Goal: Transaction & Acquisition: Purchase product/service

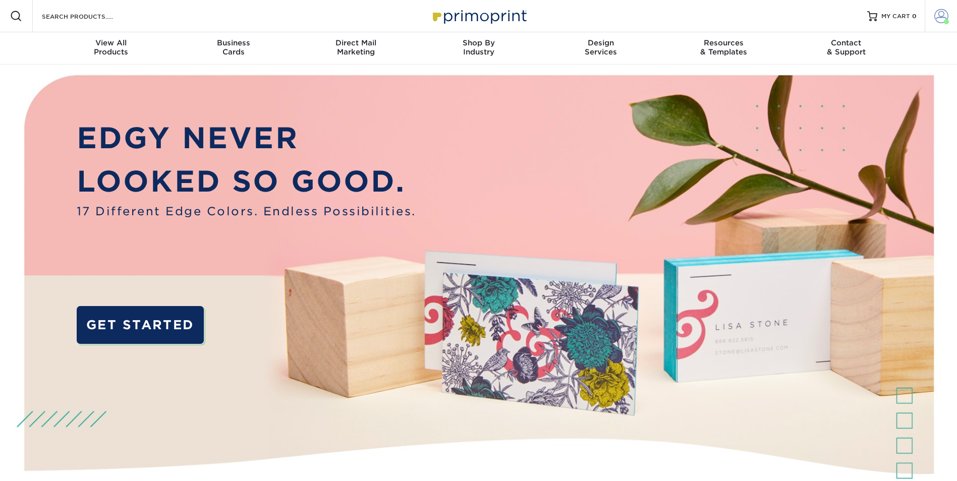
click at [944, 16] on span at bounding box center [941, 16] width 14 height 14
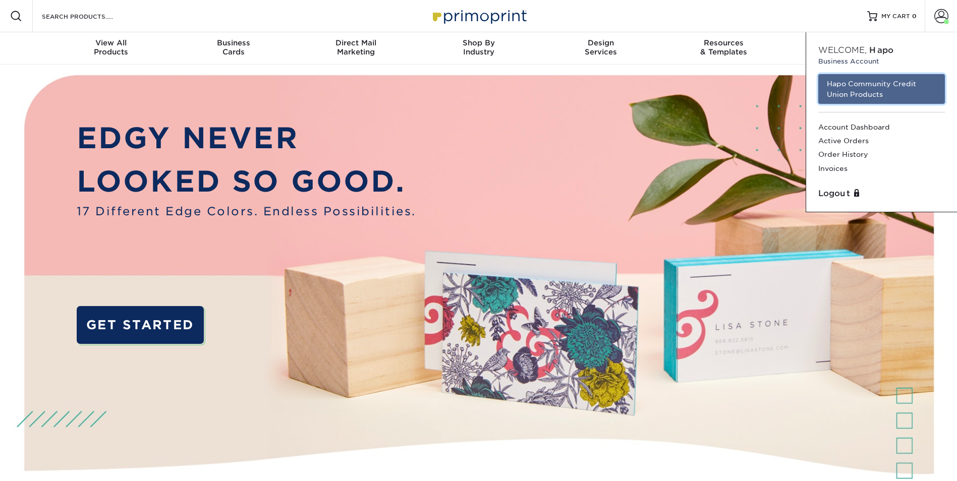
click at [882, 89] on link "Hapo Community Credit Union Products" at bounding box center [881, 89] width 127 height 30
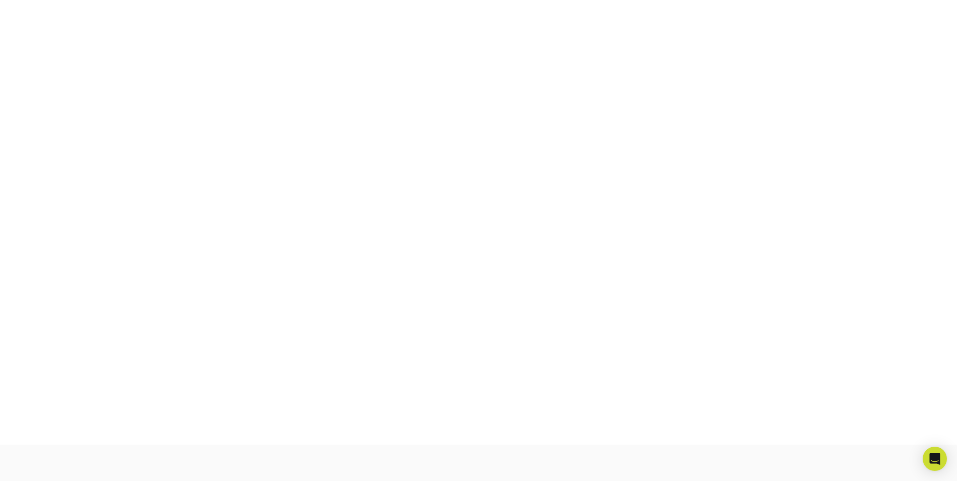
scroll to position [176, 0]
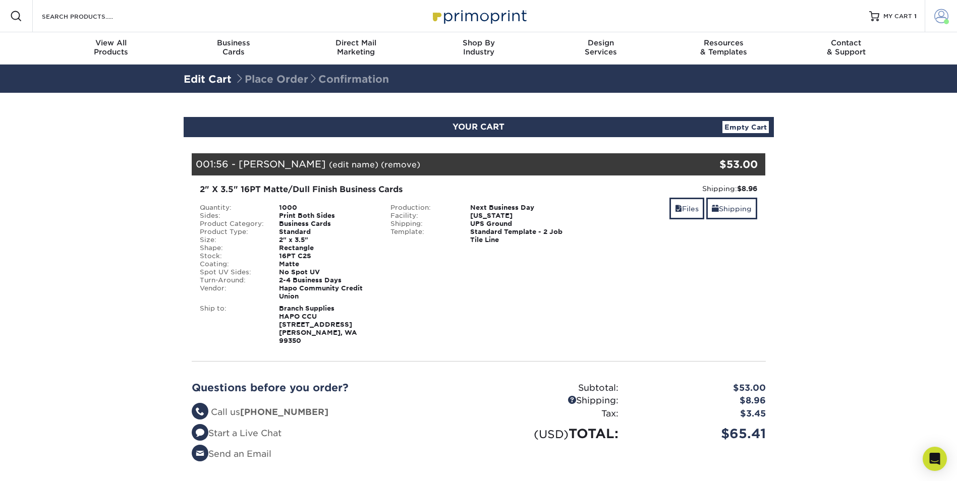
click at [946, 15] on span at bounding box center [941, 16] width 14 height 14
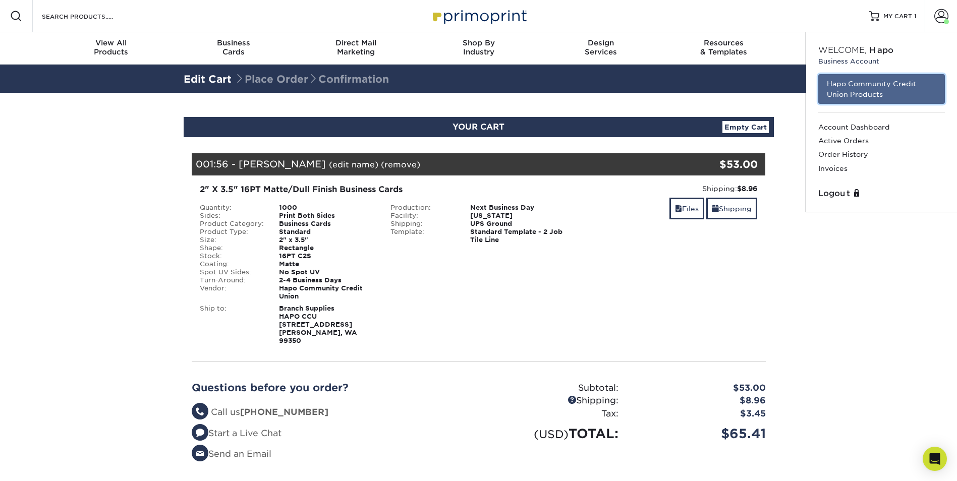
click at [868, 88] on link "Hapo Community Credit Union Products" at bounding box center [881, 89] width 127 height 30
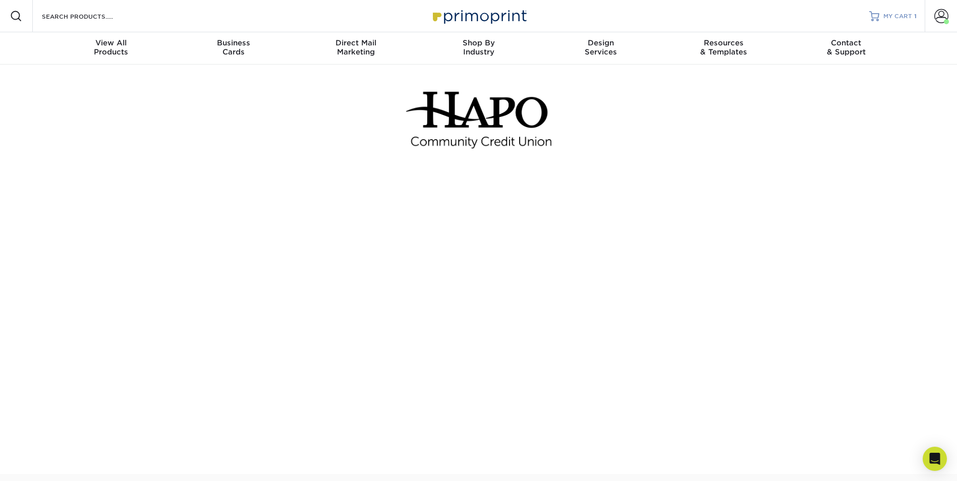
click at [899, 15] on span "MY CART" at bounding box center [897, 16] width 29 height 9
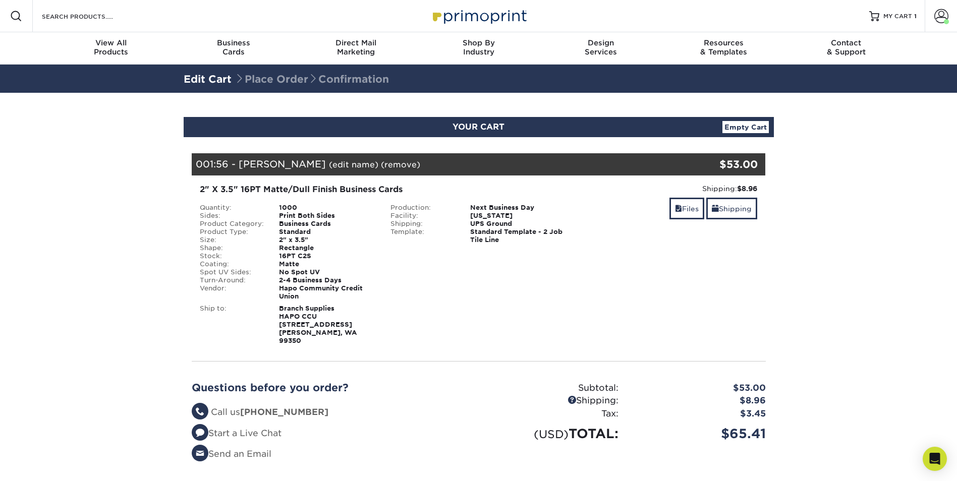
click at [909, 332] on section "YOUR CART Empty Cart Your Cart is Empty Hapo Community Credit Union Products Vi…" at bounding box center [478, 315] width 957 height 444
click at [946, 23] on span at bounding box center [946, 21] width 5 height 5
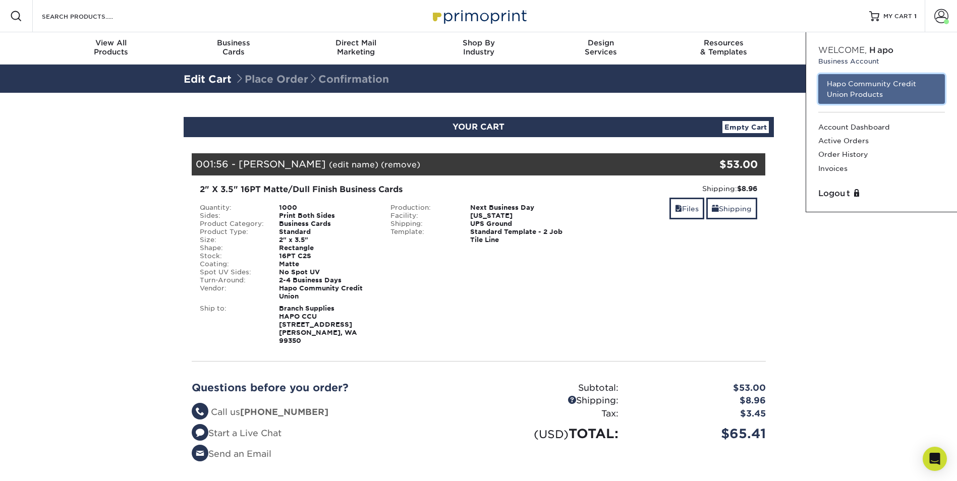
click at [866, 86] on link "Hapo Community Credit Union Products" at bounding box center [881, 89] width 127 height 30
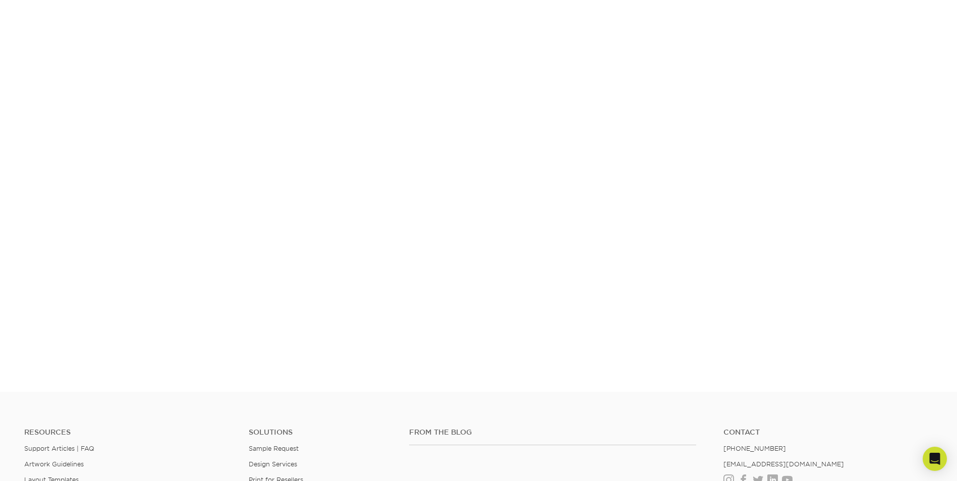
scroll to position [176, 0]
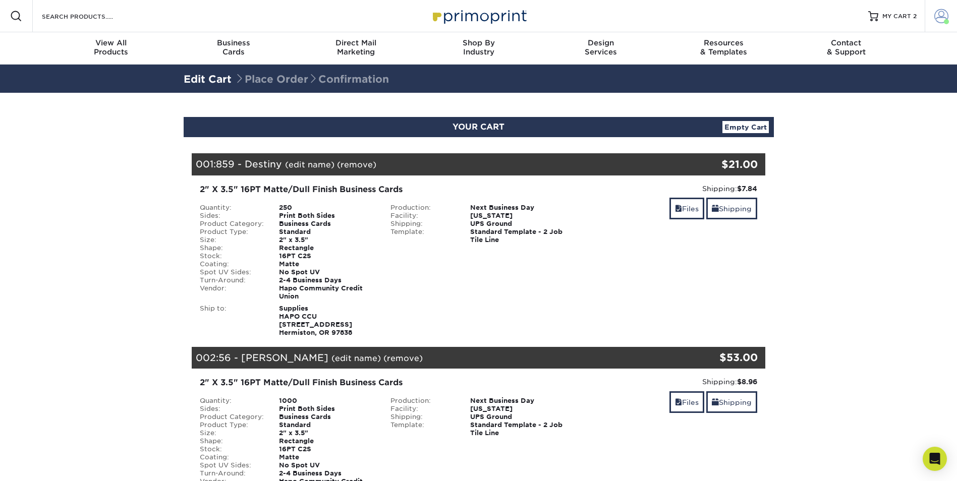
click at [940, 13] on span at bounding box center [941, 16] width 14 height 14
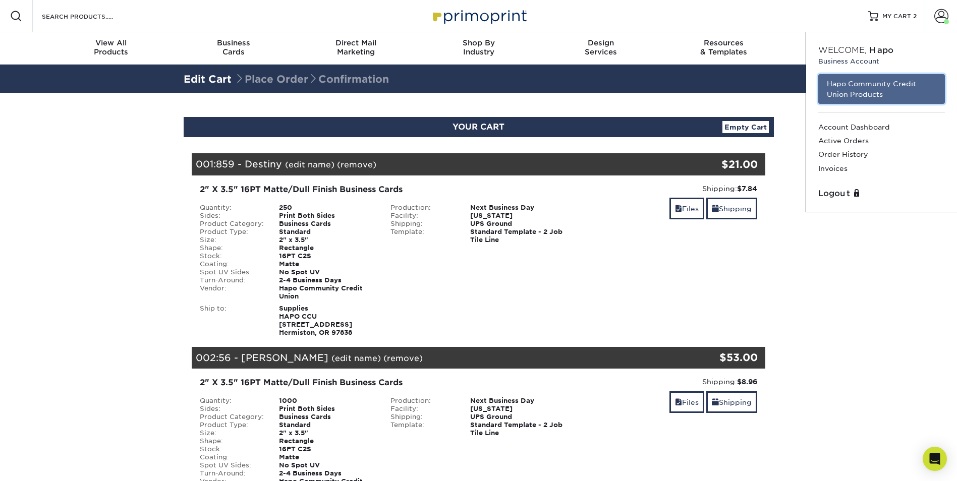
click at [863, 87] on link "Hapo Community Credit Union Products" at bounding box center [881, 89] width 127 height 30
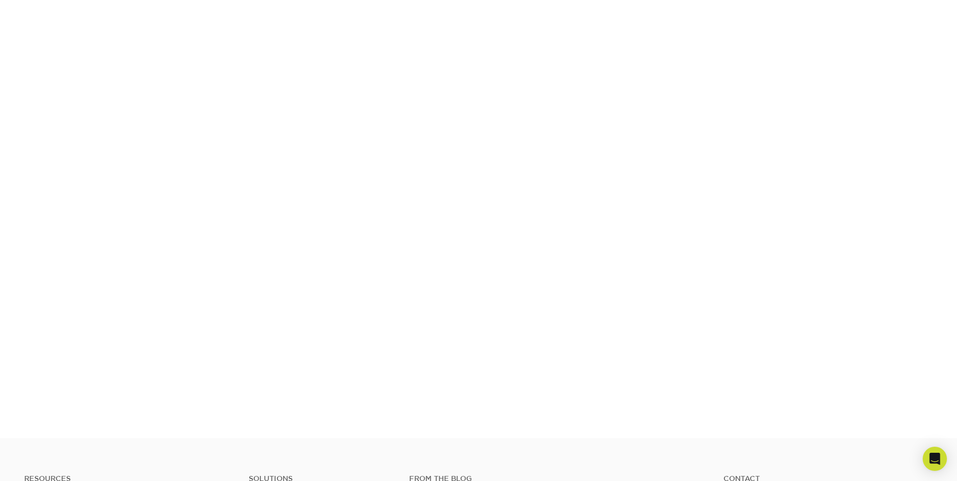
scroll to position [176, 0]
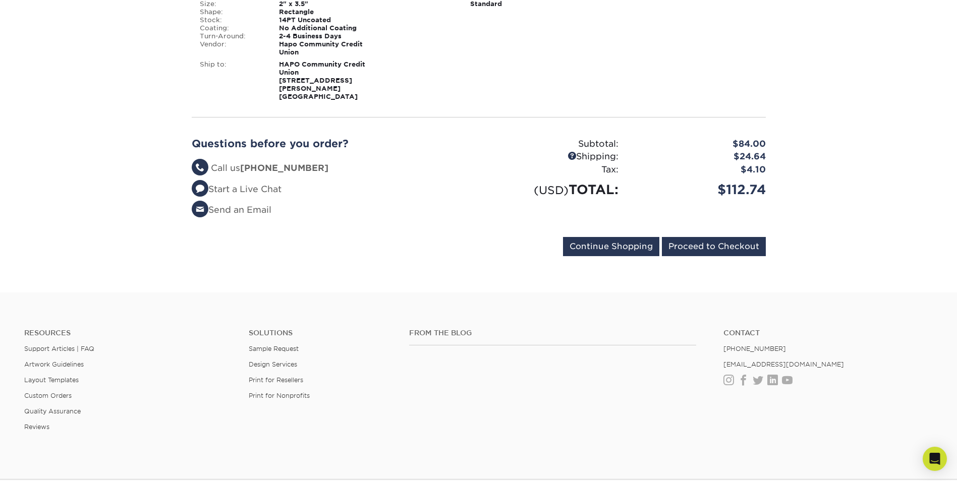
scroll to position [621, 0]
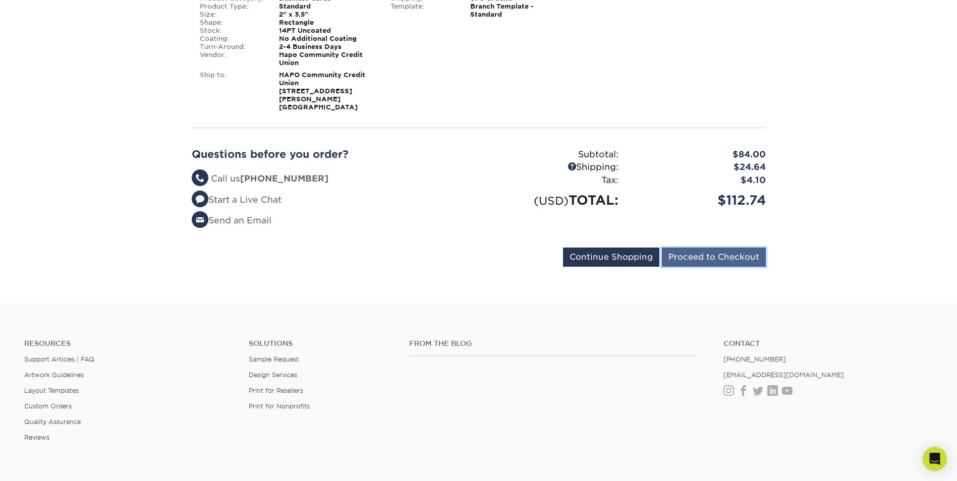
click at [705, 248] on input "Proceed to Checkout" at bounding box center [714, 257] width 104 height 19
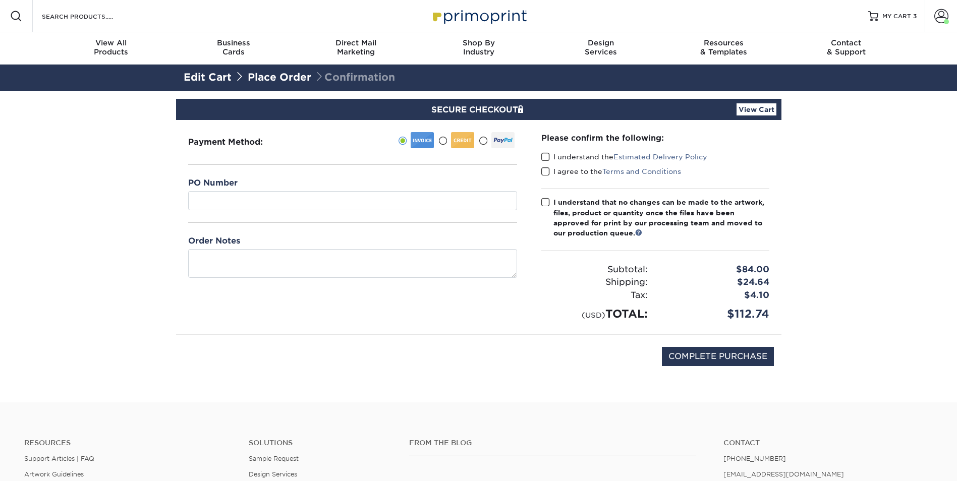
click at [544, 156] on span at bounding box center [545, 157] width 9 height 10
click at [0, 0] on input "I understand the Estimated Delivery Policy" at bounding box center [0, 0] width 0 height 0
drag, startPoint x: 543, startPoint y: 169, endPoint x: 545, endPoint y: 198, distance: 28.8
click at [543, 170] on span at bounding box center [545, 172] width 9 height 10
click at [0, 0] on input "I agree to the Terms and Conditions" at bounding box center [0, 0] width 0 height 0
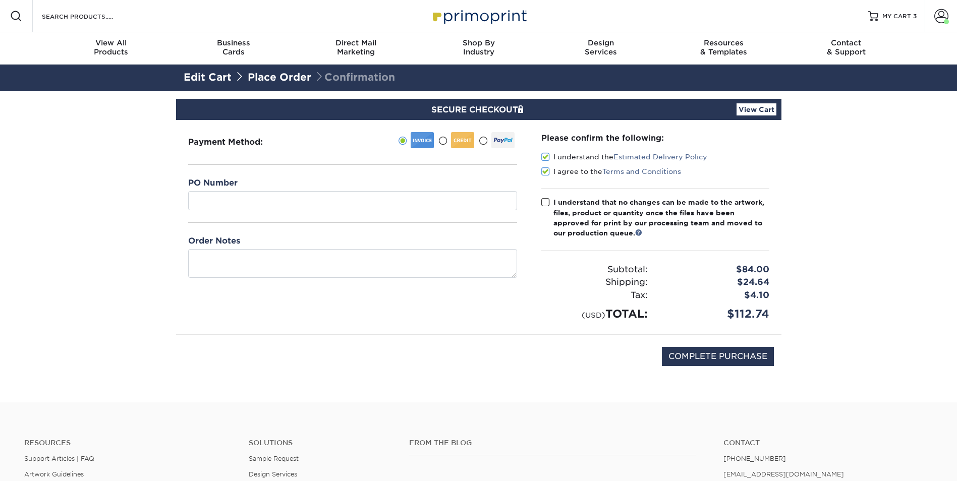
click at [545, 204] on span at bounding box center [545, 203] width 9 height 10
click at [0, 0] on input "I understand that no changes can be made to the artwork, files, product or quan…" at bounding box center [0, 0] width 0 height 0
click at [498, 271] on textarea at bounding box center [352, 263] width 329 height 29
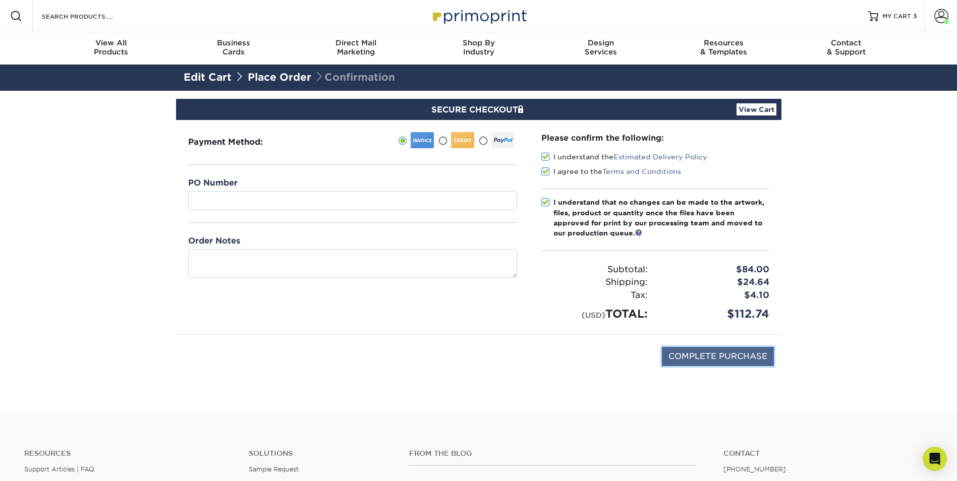
click at [713, 354] on input "COMPLETE PURCHASE" at bounding box center [718, 356] width 112 height 19
type input "PROCESSING, PLEASE WAIT..."
